Goal: Information Seeking & Learning: Learn about a topic

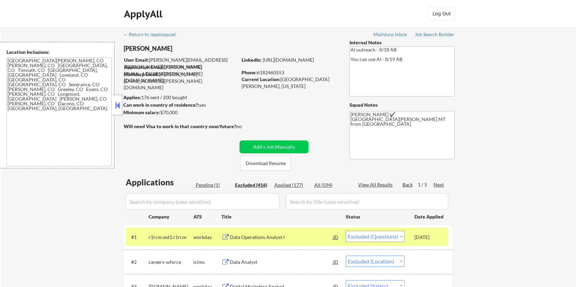
select select ""excluded""
select select ""excluded__location_""
select select ""excluded__salary_""
select select ""excluded__location_""
select select ""excluded__expired_""
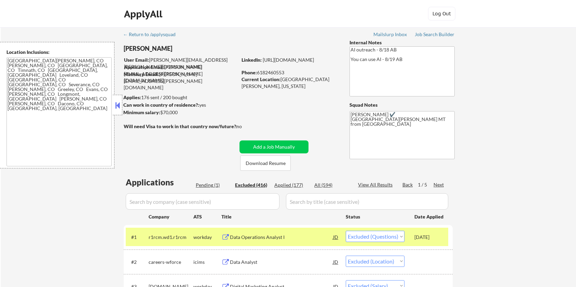
select select ""excluded__expired_""
select select ""excluded""
select select ""excluded__expired_""
select select ""excluded__location_""
select select ""excluded__expired_""
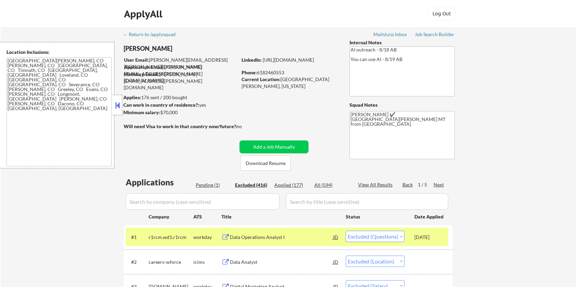
select select ""excluded""
select select ""excluded__location_""
select select ""excluded__expired_""
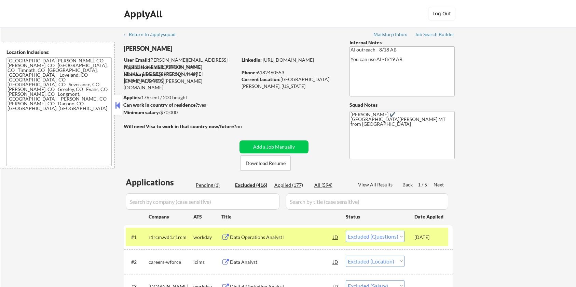
select select ""excluded__location_""
select select ""excluded__expired_""
select select ""excluded""
select select ""excluded__expired_""
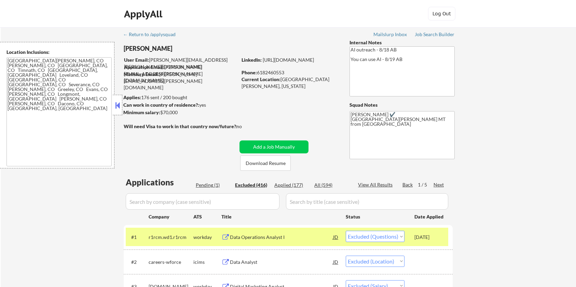
select select ""excluded__expired_""
select select ""excluded""
select select ""excluded__location_""
select select ""excluded__expired_""
select select ""excluded__location_""
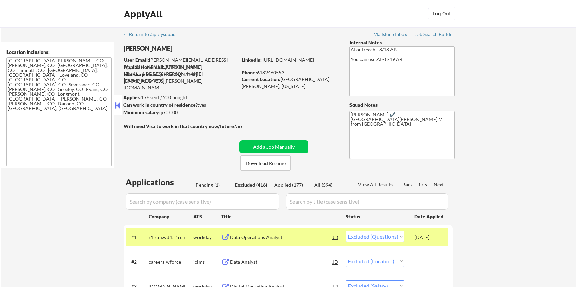
select select ""excluded""
select select ""excluded__location_""
select select ""excluded__expired_""
select select ""excluded__location_""
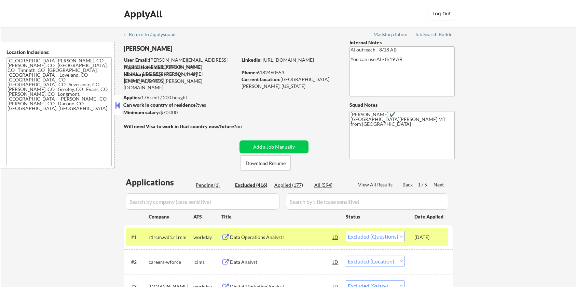
select select ""excluded__expired_""
select select ""excluded__other_""
select select ""excluded__location_""
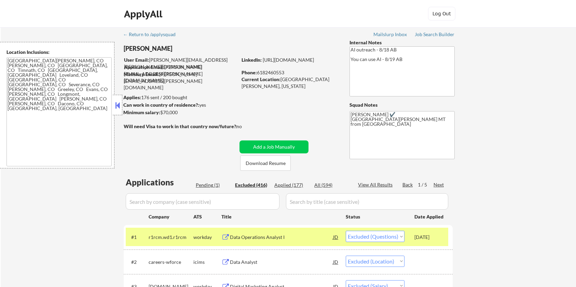
select select ""excluded__expired_""
select select ""excluded__salary_""
select select ""excluded__expired_""
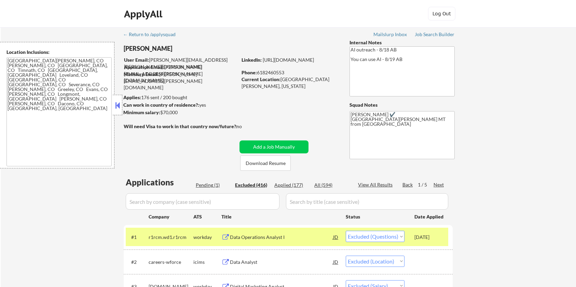
select select ""excluded__location_""
select select ""excluded__expired_""
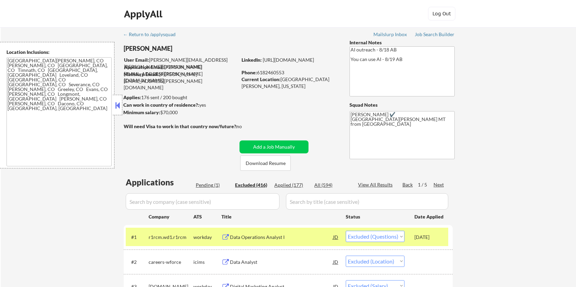
select select ""excluded__expired_""
select select ""excluded__location_""
select select ""excluded__expired_""
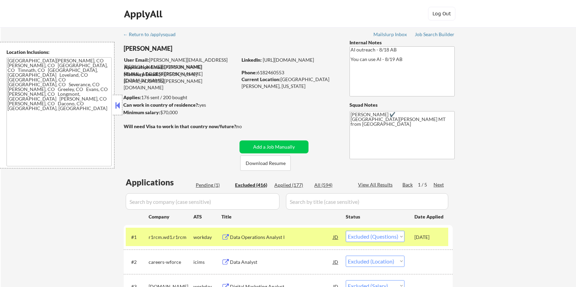
select select ""excluded__expired_""
select select ""excluded__salary_""
select select ""excluded__expired_""
select select ""excluded__location_""
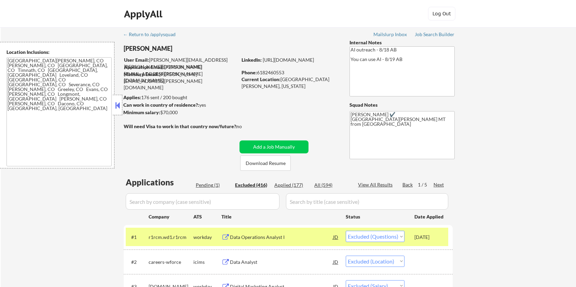
select select ""excluded""
select select ""excluded__expired_""
select select ""excluded__location_""
select select ""excluded""
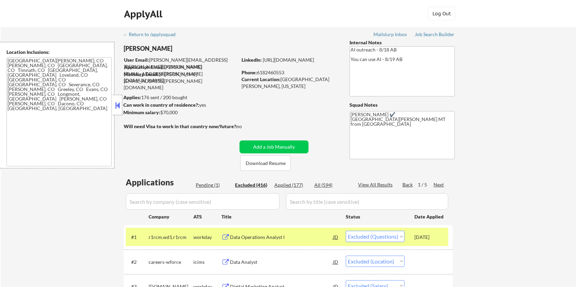
select select ""excluded__expired_""
select select ""excluded__bad_match_""
select select ""excluded""
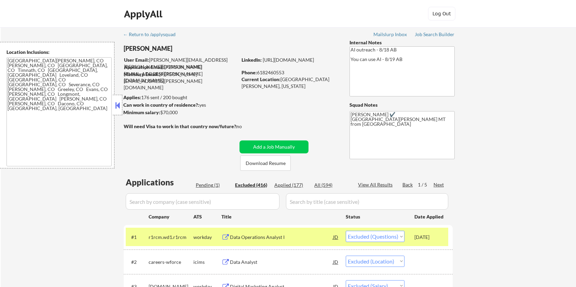
select select ""excluded__location_""
select select ""excluded__bad_match_""
select select ""excluded__expired_""
select select ""excluded__location_""
select select ""excluded""
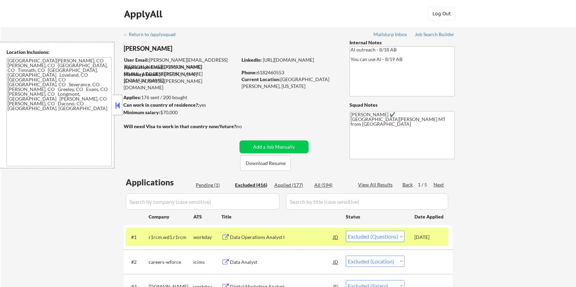
select select ""excluded__location_""
select select ""excluded__bad_match_""
select select ""excluded__location_""
select select ""excluded__bad_match_""
select select ""excluded__expired_""
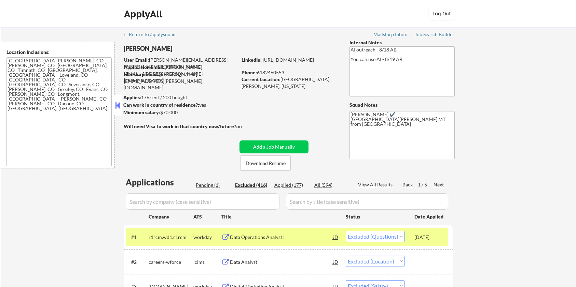
select select ""excluded__expired_""
select select ""excluded__other_""
select select ""excluded__expired_""
select select ""excluded__bad_match_""
select select ""excluded__location_""
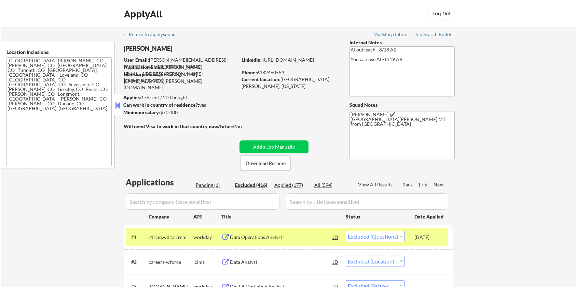
select select ""excluded__location_""
select select ""excluded__expired_""
select select ""excluded__bad_match_""
select select ""excluded__expired_""
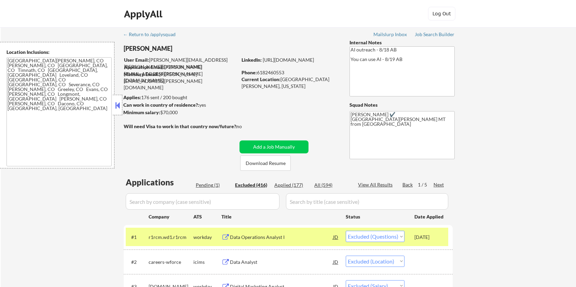
select select ""excluded__location_""
select select ""excluded__other_""
select select ""excluded__bad_match_""
select select ""excluded__location_""
select select ""excluded__expired_""
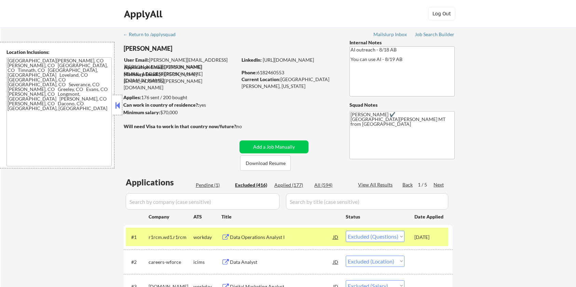
select select ""excluded__expired_""
select select ""excluded__bad_match_""
select select ""excluded__location_""
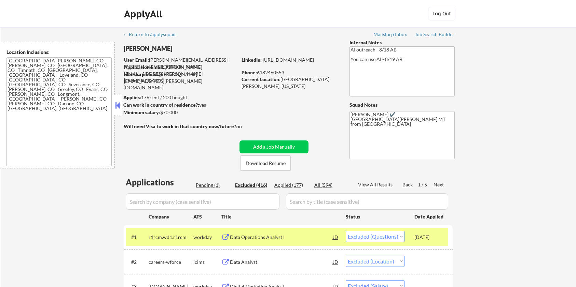
select select ""excluded__expired_""
select select ""excluded""
select select ""excluded__bad_match_""
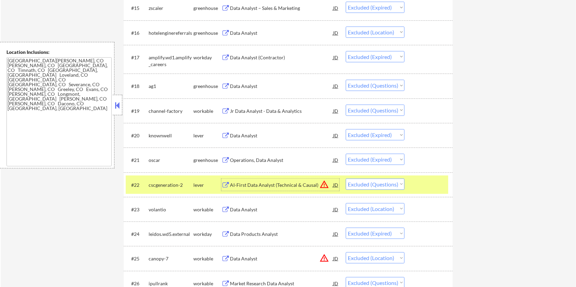
scroll to position [683, 0]
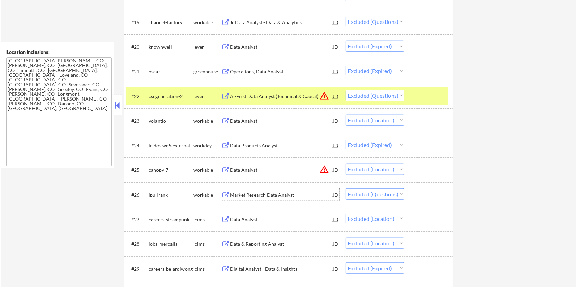
click at [285, 193] on div "Market Research Data Analyst" at bounding box center [281, 195] width 103 height 7
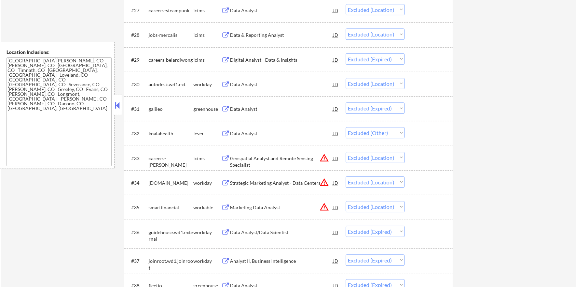
scroll to position [910, 0]
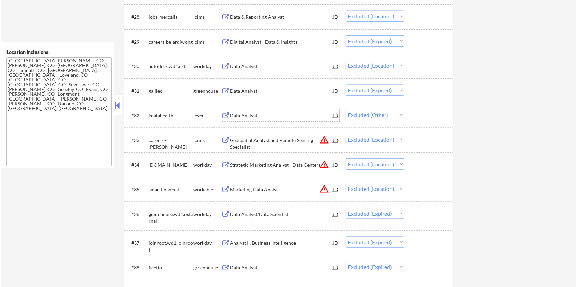
click at [268, 113] on div "Data Analyst" at bounding box center [281, 115] width 103 height 7
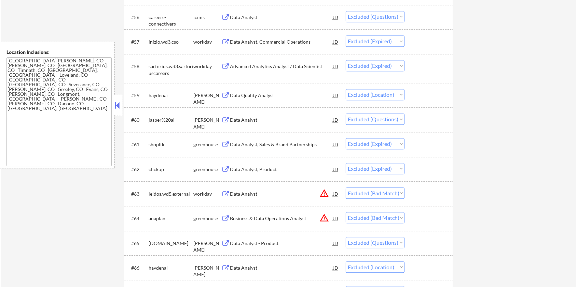
scroll to position [1639, 0]
click at [241, 116] on div "Data Analyst" at bounding box center [281, 119] width 103 height 12
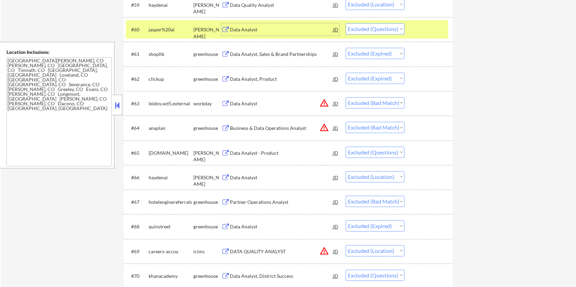
scroll to position [1730, 0]
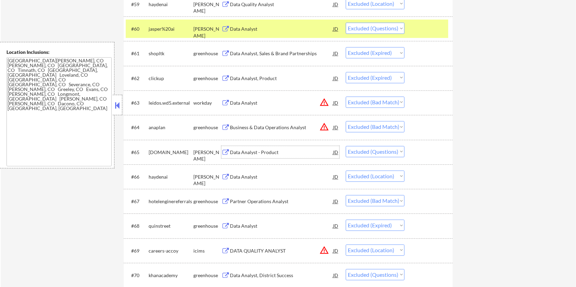
click at [255, 152] on div "Data Analyst - Product" at bounding box center [281, 152] width 103 height 7
